Goal: Task Accomplishment & Management: Manage account settings

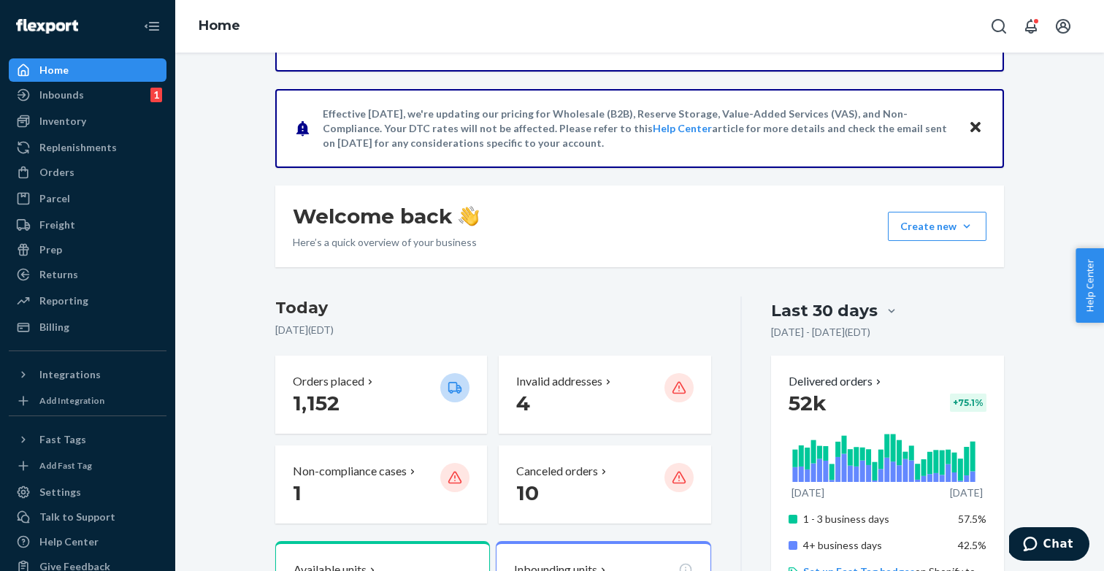
scroll to position [72, 0]
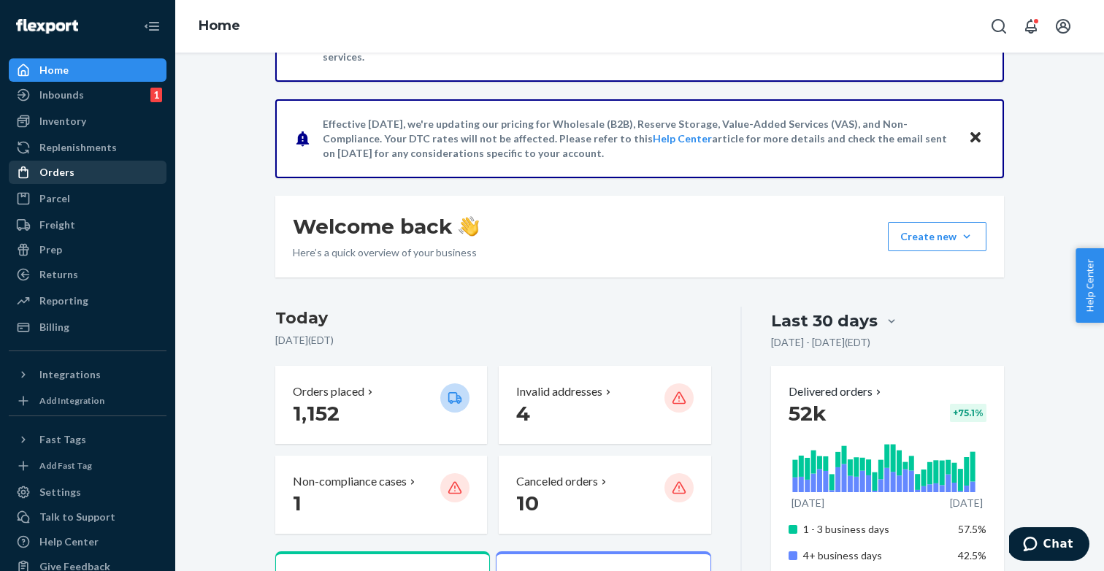
click at [109, 169] on div "Orders" at bounding box center [87, 172] width 155 height 20
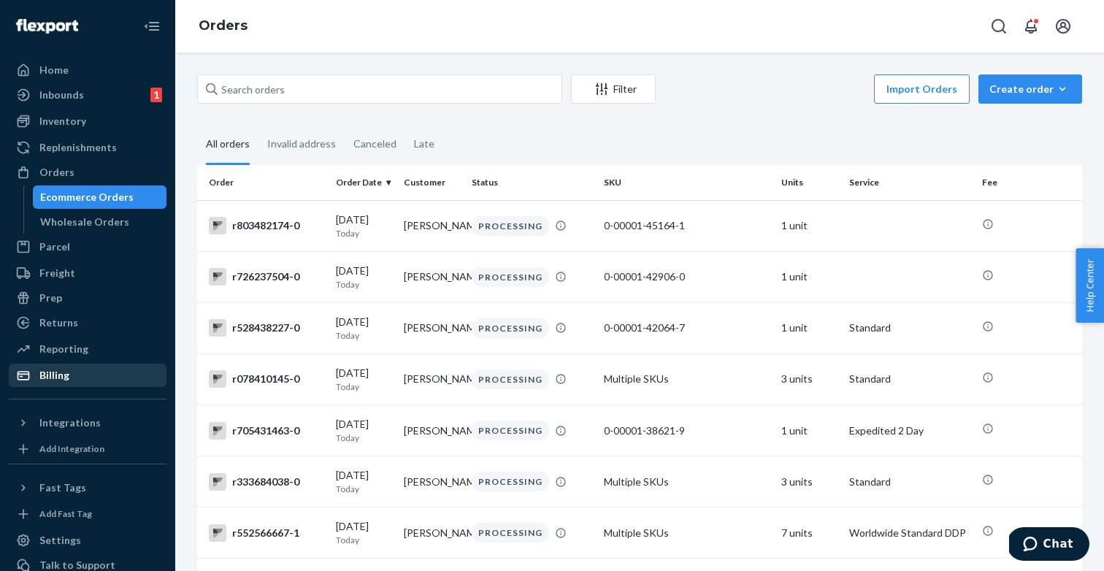
click at [56, 367] on div "Billing" at bounding box center [87, 375] width 155 height 20
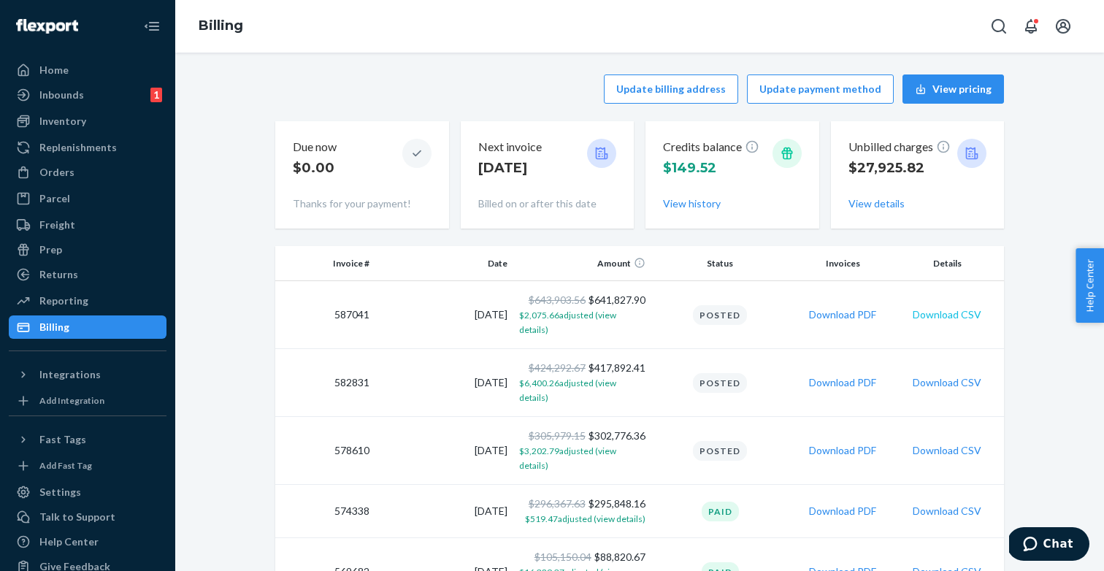
click at [967, 307] on button "Download CSV" at bounding box center [947, 314] width 69 height 15
click at [867, 23] on div "Billing" at bounding box center [639, 26] width 929 height 53
